Goal: Use online tool/utility: Use online tool/utility

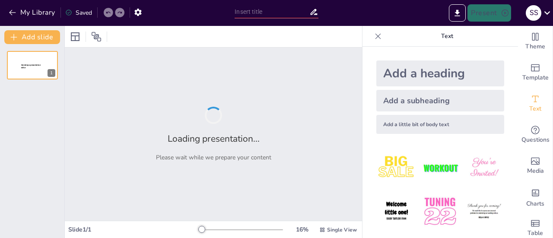
type input "LexisNexis Africa Expansion: Overview of Activities and Achievements"
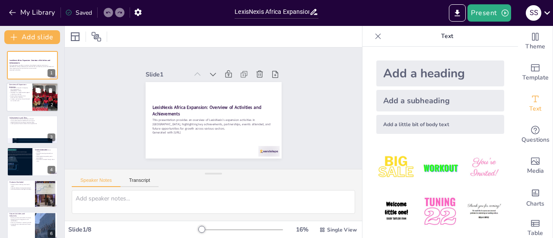
click at [42, 98] on div at bounding box center [45, 97] width 44 height 29
checkbox input "true"
type textarea "Engaging stakeholders is crucial for understanding their needs and how our prod…"
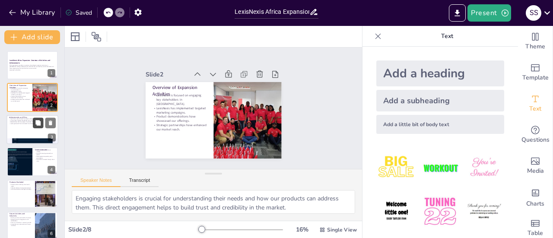
checkbox input "true"
click at [39, 124] on icon at bounding box center [37, 122] width 5 height 5
type textarea "Achieving sales closures is a clear indicator of our success in the market and …"
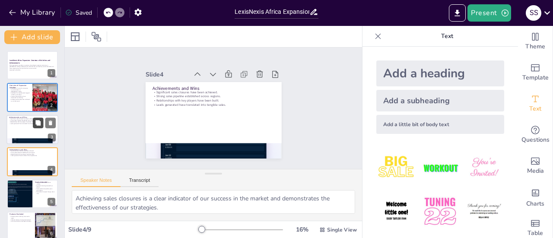
scroll to position [21, 0]
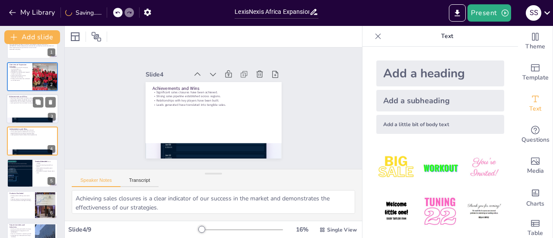
click at [10, 107] on div at bounding box center [32, 108] width 52 height 29
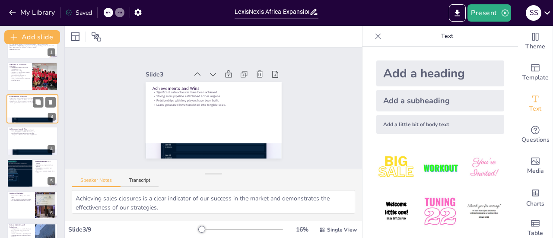
scroll to position [0, 0]
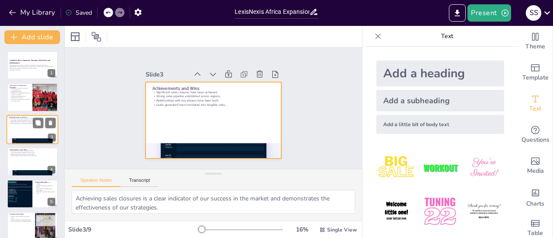
click at [23, 133] on div at bounding box center [32, 129] width 52 height 29
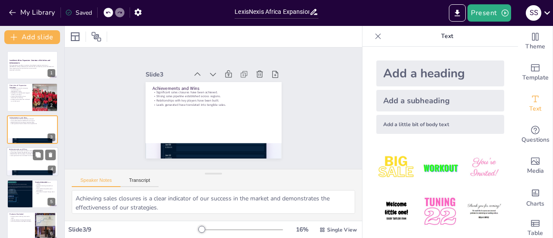
click at [22, 156] on p "Leads generated have translated into tangible sales." at bounding box center [32, 156] width 47 height 2
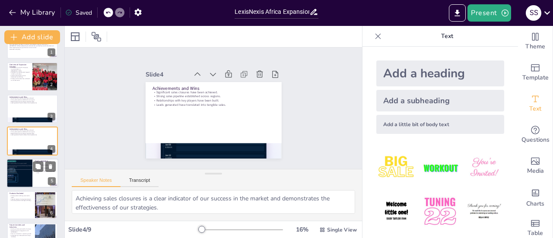
checkbox input "true"
click at [25, 178] on div at bounding box center [19, 173] width 44 height 29
type textarea "Participating in industry events is crucial for increasing our brand awareness …"
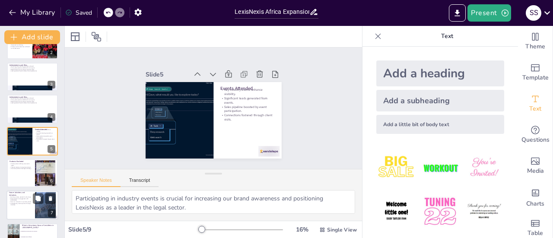
checkbox input "true"
click at [24, 193] on p "Future Activities and Initiatives" at bounding box center [20, 194] width 23 height 5
type textarea "Planning exciting activities for the future is essential for maintaining moment…"
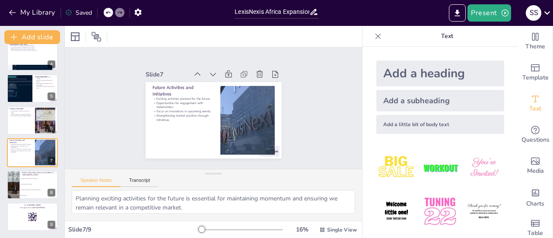
checkbox input "true"
